Goal: Information Seeking & Learning: Learn about a topic

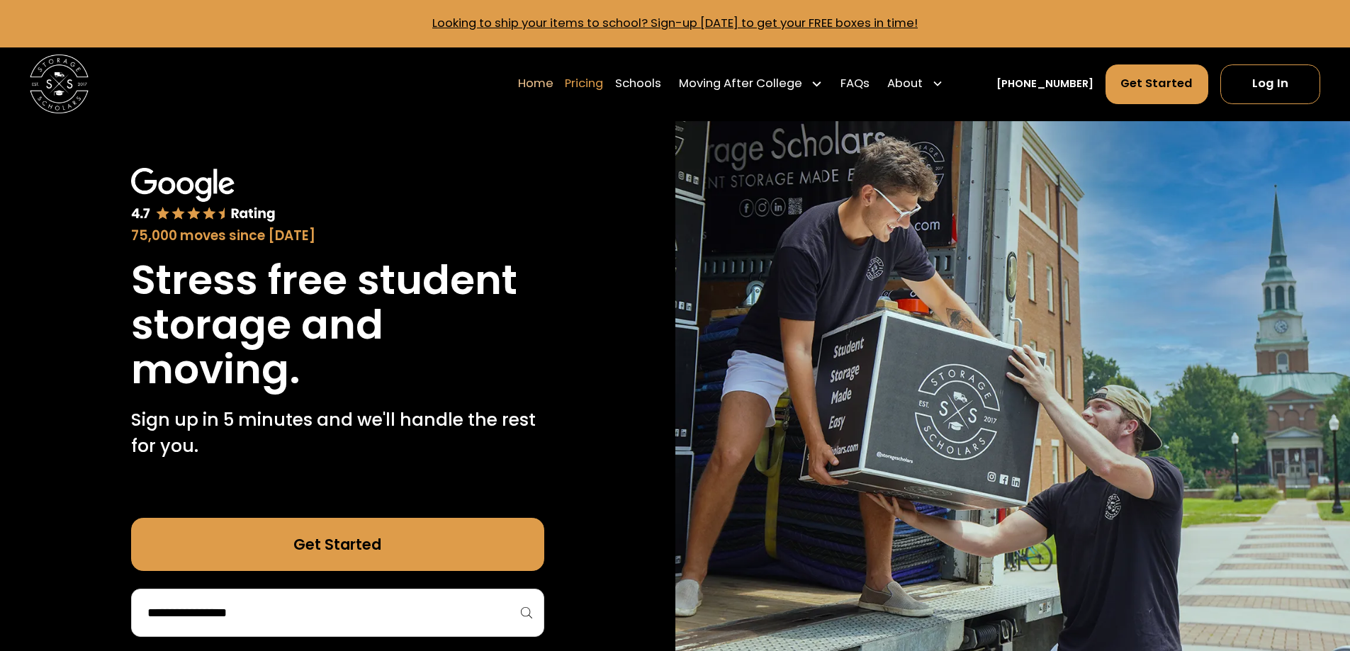
click at [593, 83] on link "Pricing" at bounding box center [584, 83] width 38 height 41
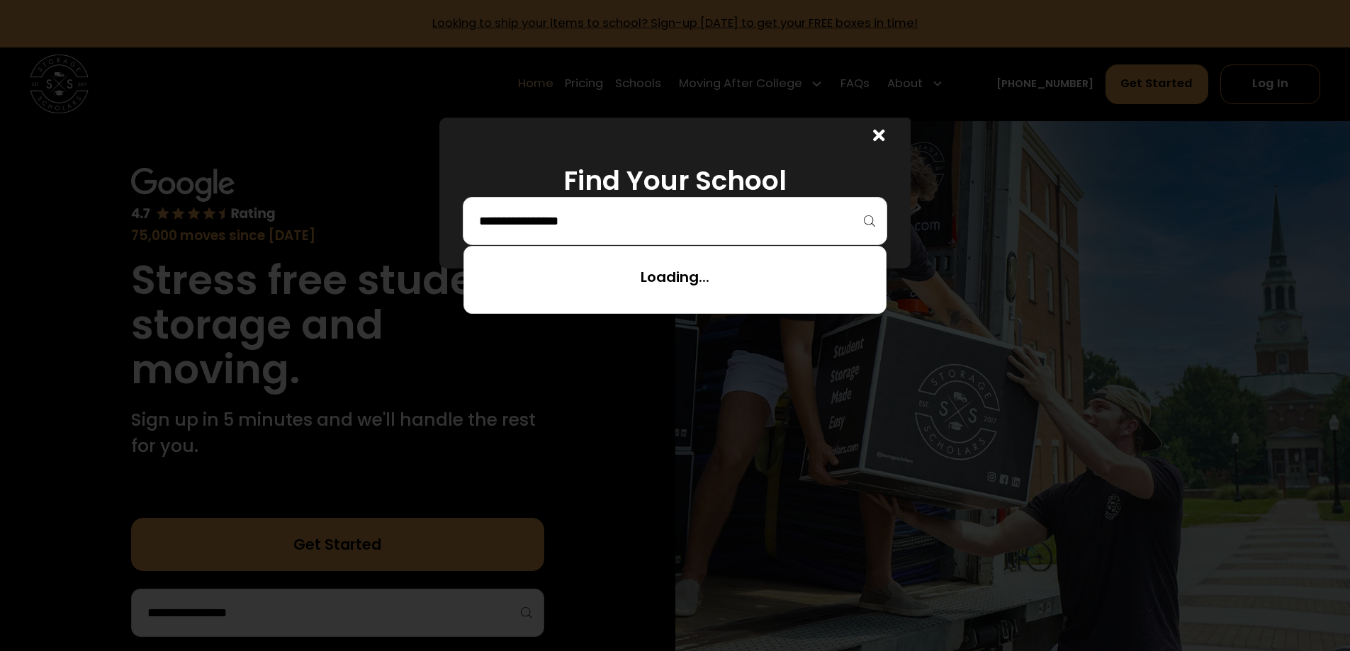
click at [650, 225] on input "search" at bounding box center [675, 221] width 395 height 24
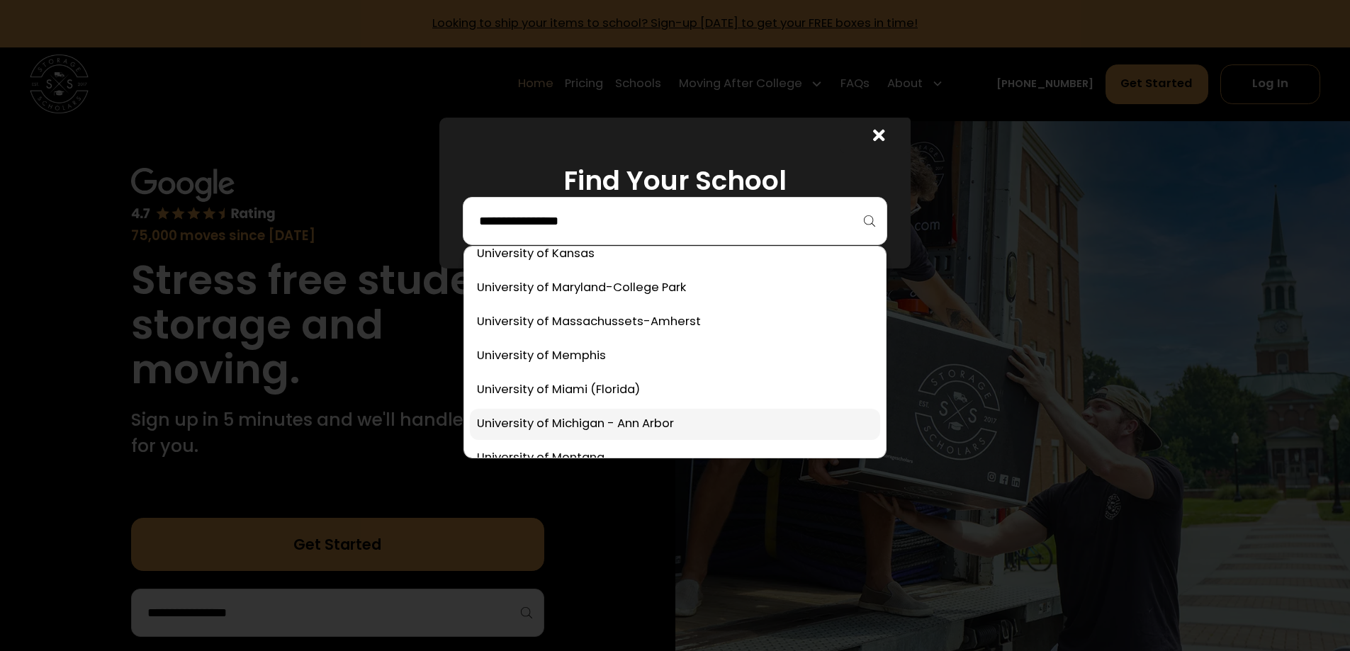
scroll to position [7156, 0]
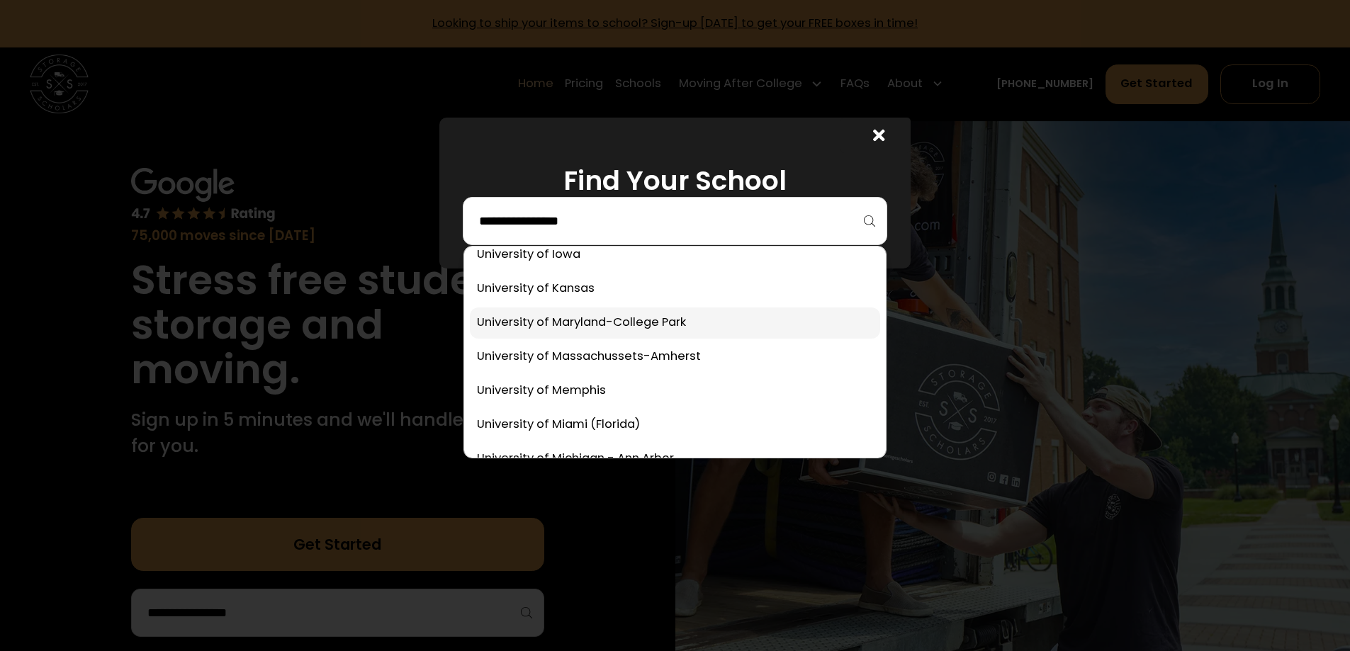
click at [541, 323] on link at bounding box center [675, 323] width 410 height 31
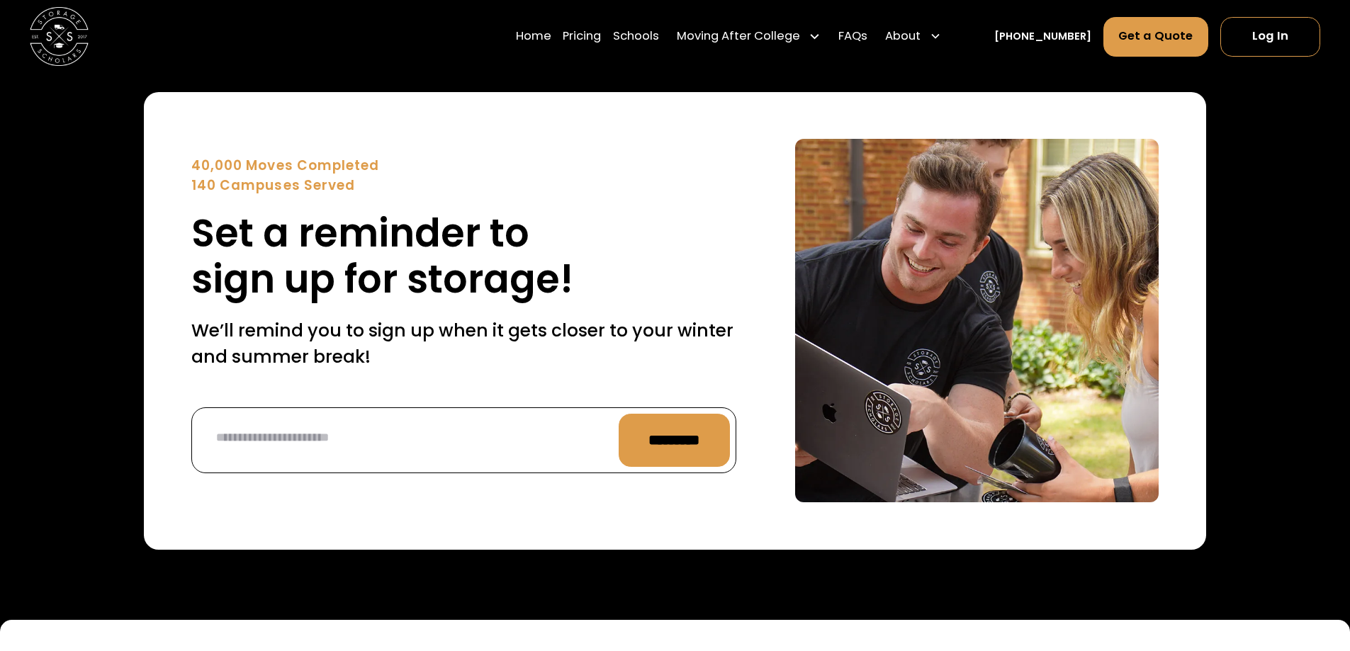
scroll to position [5323, 0]
